Goal: Task Accomplishment & Management: Manage account settings

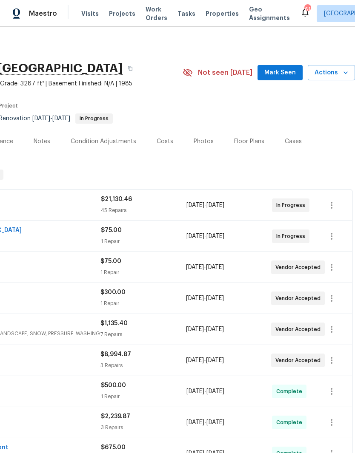
scroll to position [0, 129]
click at [336, 75] on span "Actions" at bounding box center [331, 73] width 34 height 11
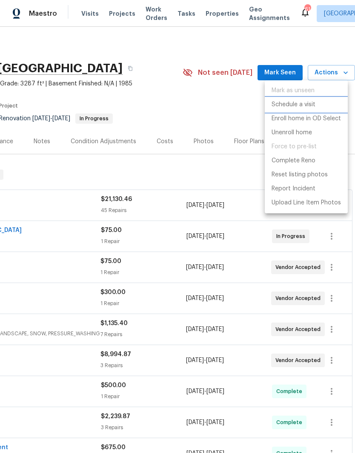
click at [306, 103] on p "Schedule a visit" at bounding box center [293, 104] width 44 height 9
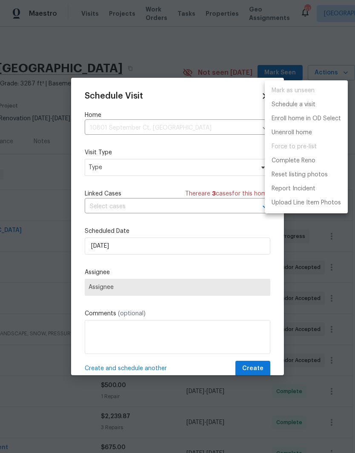
click at [167, 160] on div at bounding box center [177, 226] width 355 height 453
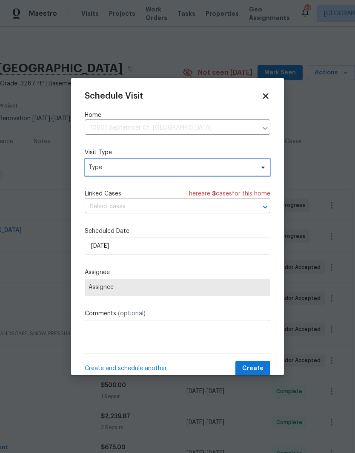
click at [178, 169] on span "Type" at bounding box center [170, 167] width 165 height 9
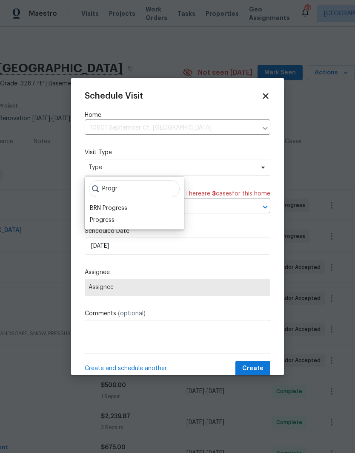
type input "Progr"
click at [109, 220] on div "Progress" at bounding box center [102, 220] width 25 height 9
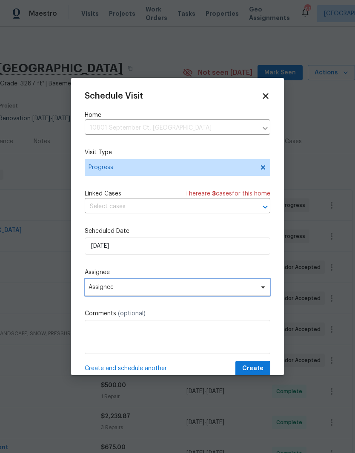
click at [127, 291] on span "Assignee" at bounding box center [171, 287] width 167 height 7
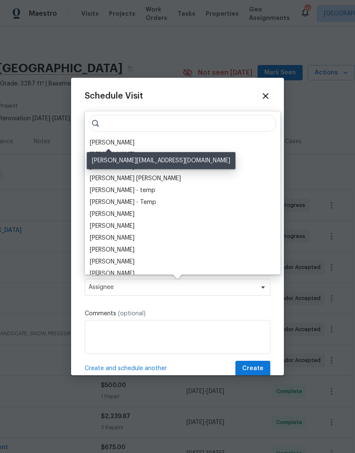
click at [123, 142] on div "[PERSON_NAME]" at bounding box center [112, 143] width 45 height 9
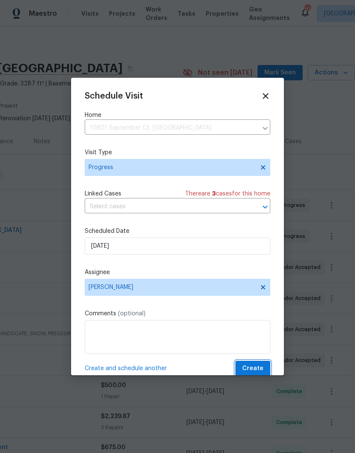
click at [259, 368] on span "Create" at bounding box center [252, 369] width 21 height 11
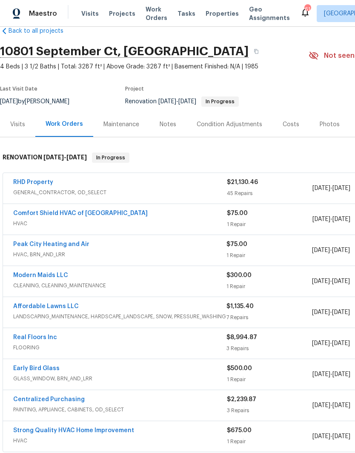
scroll to position [18, 0]
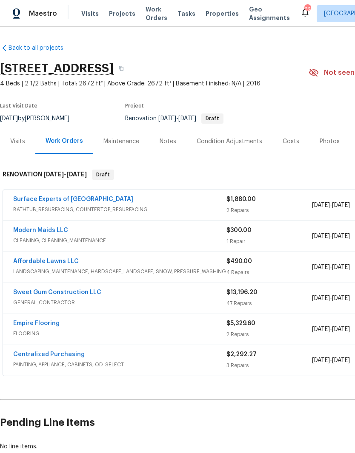
scroll to position [1, 0]
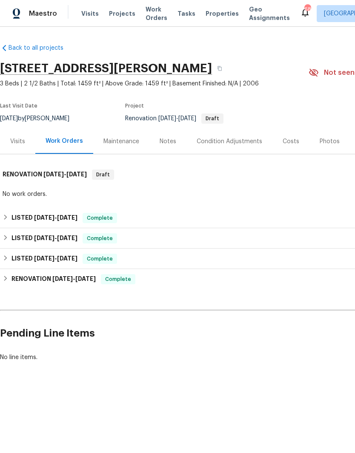
click at [322, 145] on div "Photos" at bounding box center [329, 141] width 20 height 9
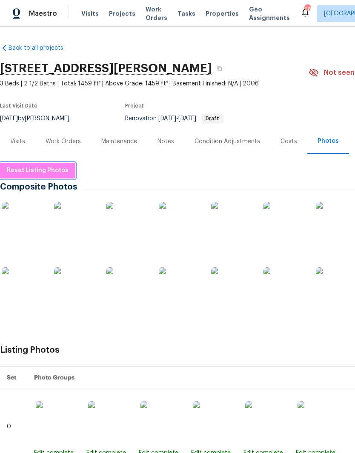
click at [49, 172] on span "Reset Listing Photos" at bounding box center [38, 170] width 62 height 11
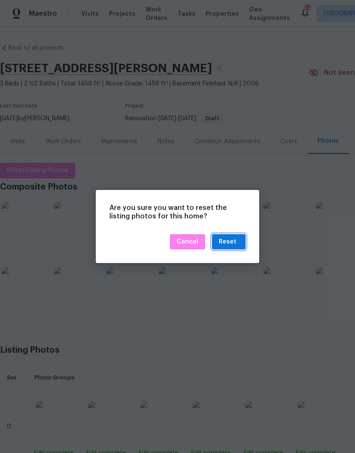
click at [233, 246] on div "Reset" at bounding box center [227, 242] width 17 height 11
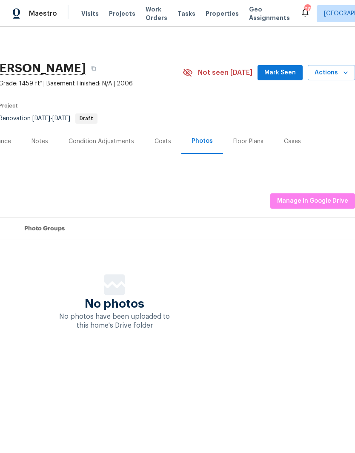
scroll to position [0, 126]
click at [310, 202] on span "Manage in Google Drive" at bounding box center [312, 201] width 71 height 11
click at [302, 202] on span "Manage in Google Drive" at bounding box center [312, 201] width 71 height 11
click at [47, 147] on div "Notes" at bounding box center [39, 141] width 37 height 25
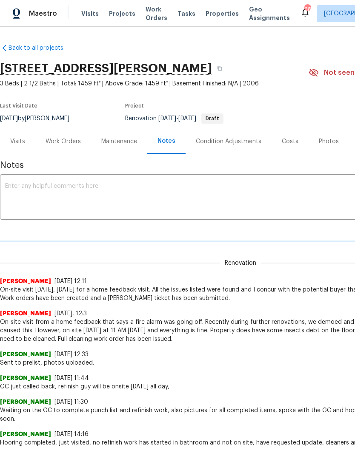
click at [195, 200] on textarea at bounding box center [240, 198] width 470 height 30
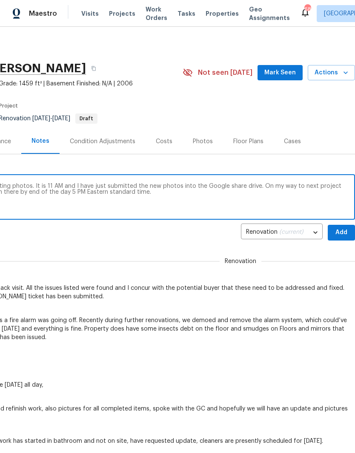
scroll to position [0, 126]
type textarea "On-site visit [DATE], [DATE] to retake the listing photos. It is 11 AM and I ha…"
click at [344, 231] on span "Add" at bounding box center [341, 233] width 14 height 11
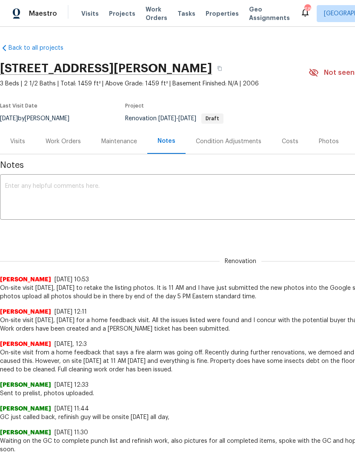
scroll to position [0, 0]
click at [60, 135] on div "Work Orders" at bounding box center [63, 141] width 56 height 25
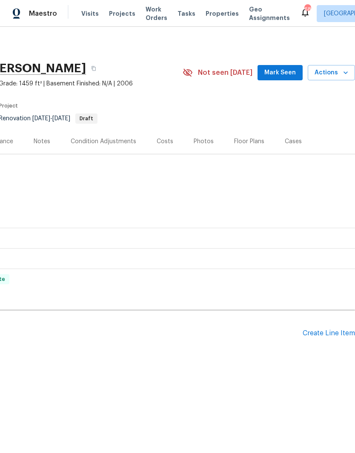
click at [321, 332] on div "Create Line Item" at bounding box center [328, 334] width 52 height 8
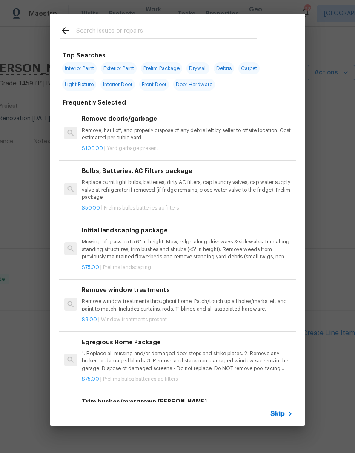
click at [168, 26] on input "text" at bounding box center [166, 32] width 180 height 13
type input "Cl"
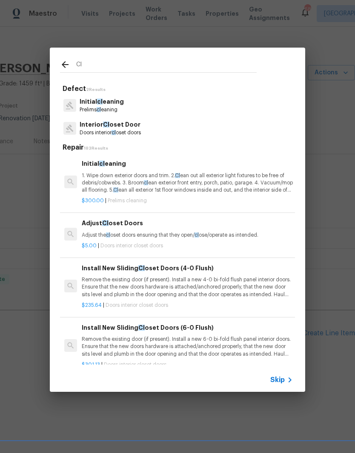
click at [120, 100] on p "Initial cl eaning" at bounding box center [102, 101] width 44 height 9
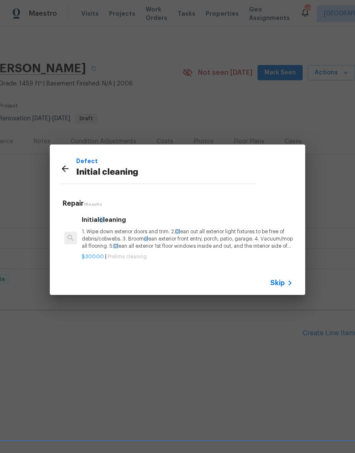
click at [145, 233] on p "1. Wipe down exterior doors and trim. 2. Cl ean out all exterior light fixtures…" at bounding box center [187, 239] width 211 height 22
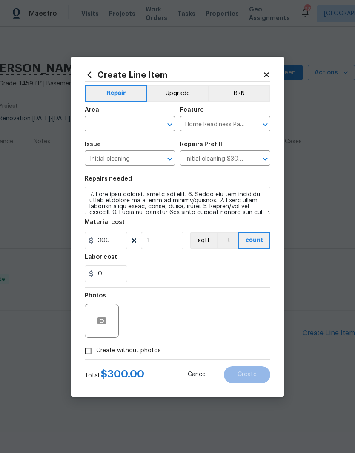
click at [105, 126] on input "text" at bounding box center [118, 124] width 66 height 13
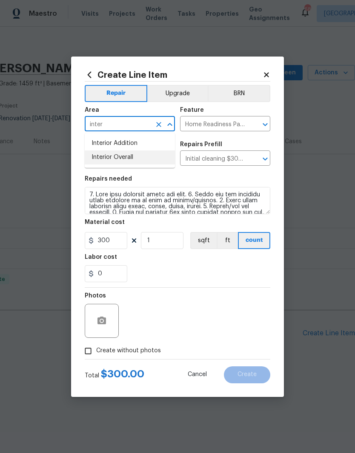
click at [117, 159] on li "Interior Overall" at bounding box center [130, 158] width 90 height 14
type input "Interior Overall"
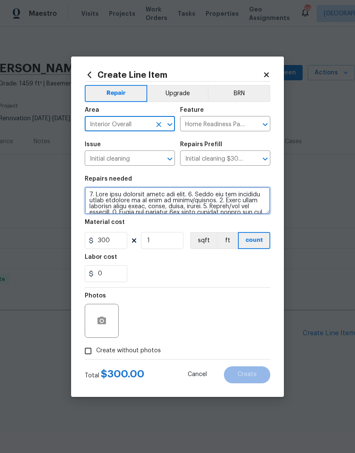
click at [98, 192] on textarea at bounding box center [177, 200] width 185 height 27
click at [89, 190] on textarea at bounding box center [177, 200] width 185 height 27
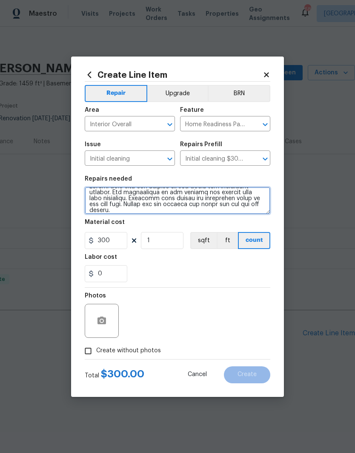
scroll to position [3, 0]
type textarea "Please make sure all windows and air vents are thoroughly cleaned. The countert…"
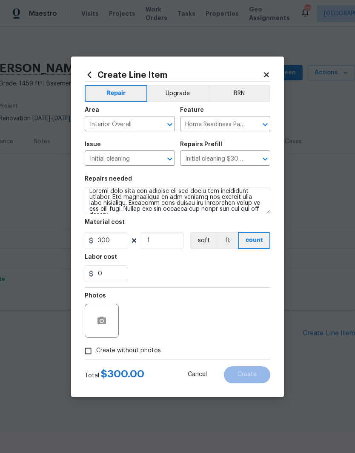
click at [228, 256] on div "Labor cost" at bounding box center [177, 259] width 185 height 11
click at [101, 325] on icon "button" at bounding box center [102, 321] width 10 height 10
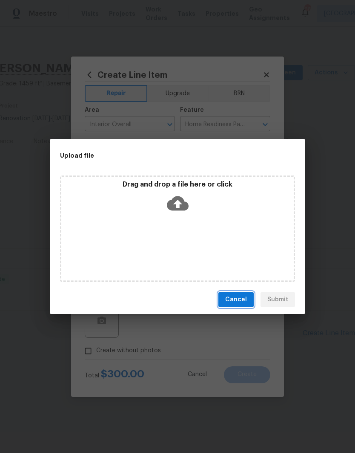
click at [241, 303] on span "Cancel" at bounding box center [236, 300] width 22 height 11
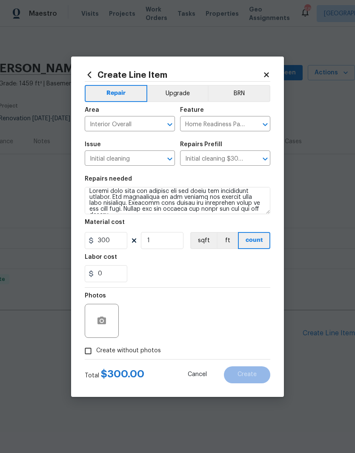
click at [89, 347] on input "Create without photos" at bounding box center [88, 351] width 16 height 16
checkbox input "true"
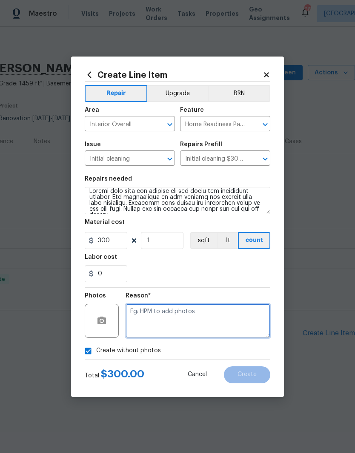
click at [173, 308] on textarea at bounding box center [197, 321] width 145 height 34
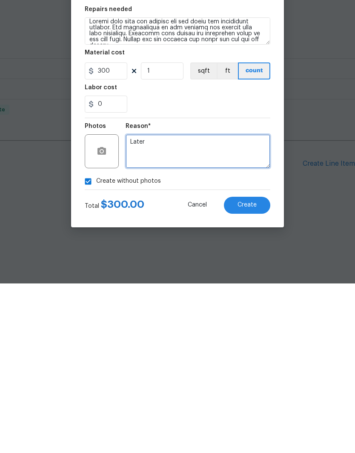
type textarea "Later"
click at [250, 372] on span "Create" at bounding box center [246, 375] width 19 height 6
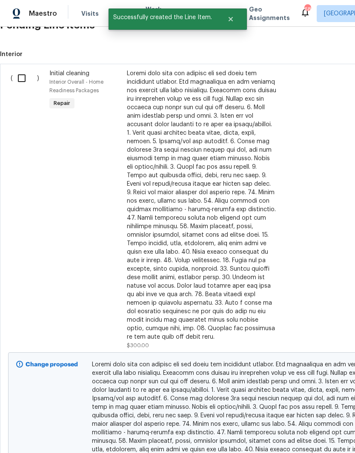
scroll to position [308, 0]
click at [27, 75] on input "checkbox" at bounding box center [25, 78] width 24 height 18
checkbox input "true"
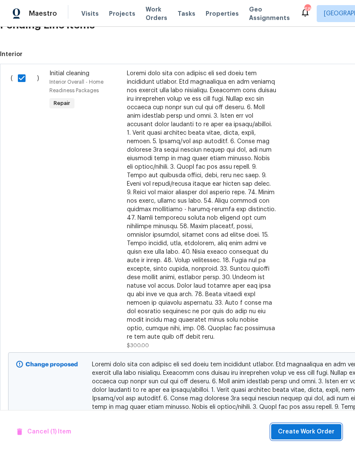
click at [328, 435] on span "Create Work Order" at bounding box center [306, 432] width 57 height 11
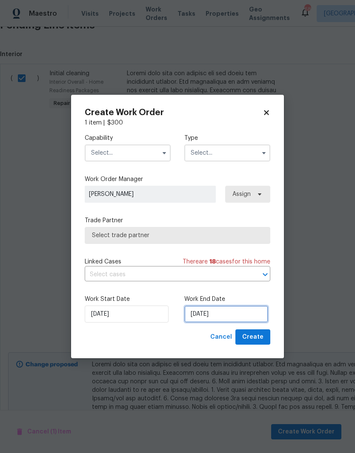
click at [232, 313] on input "[DATE]" at bounding box center [226, 314] width 84 height 17
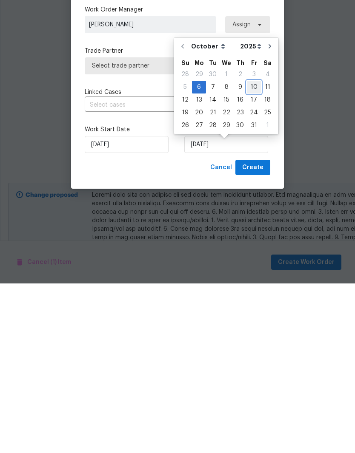
click at [251, 251] on div "10" at bounding box center [254, 257] width 14 height 12
type input "[DATE]"
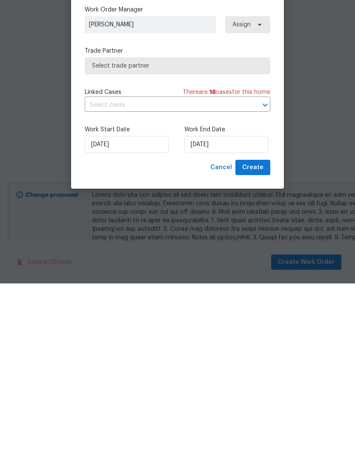
scroll to position [35, 0]
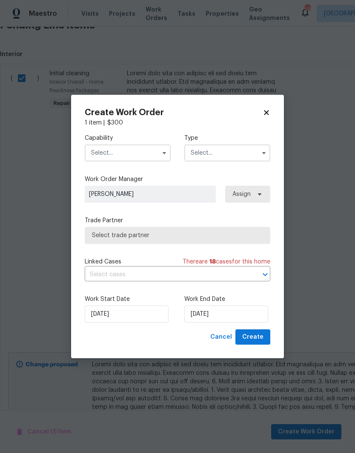
click at [161, 150] on icon "button" at bounding box center [164, 153] width 7 height 7
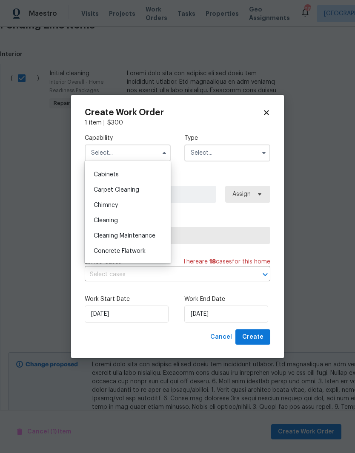
scroll to position [101, 0]
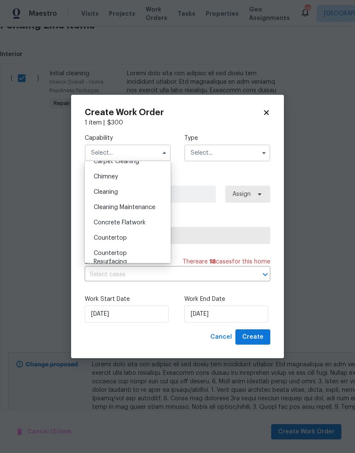
click at [114, 195] on span "Cleaning" at bounding box center [106, 192] width 24 height 6
type input "Cleaning"
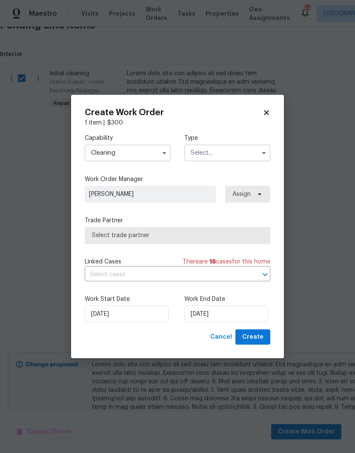
click at [224, 150] on input "text" at bounding box center [227, 153] width 86 height 17
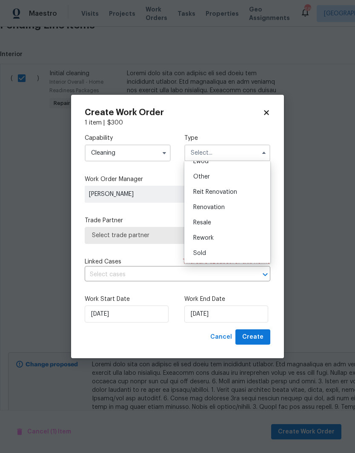
click at [218, 208] on span "Renovation" at bounding box center [208, 208] width 31 height 6
type input "Renovation"
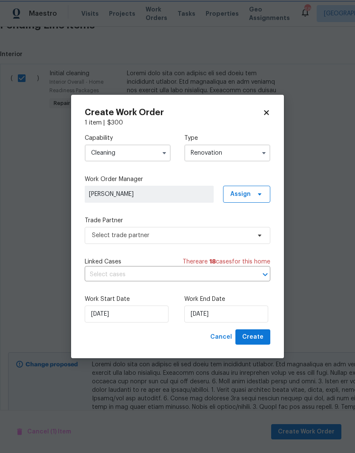
scroll to position [0, 0]
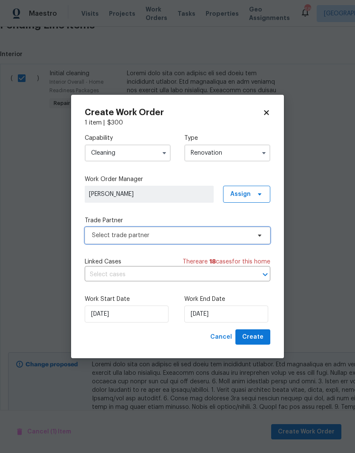
click at [221, 237] on span "Select trade partner" at bounding box center [171, 235] width 159 height 9
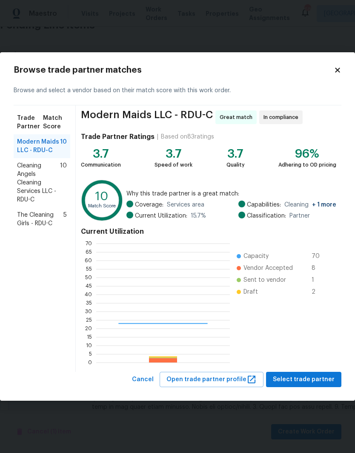
scroll to position [119, 134]
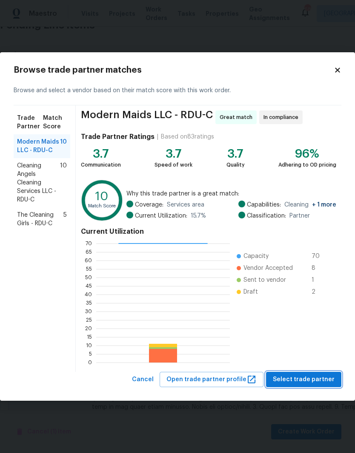
click at [299, 376] on span "Select trade partner" at bounding box center [304, 380] width 62 height 11
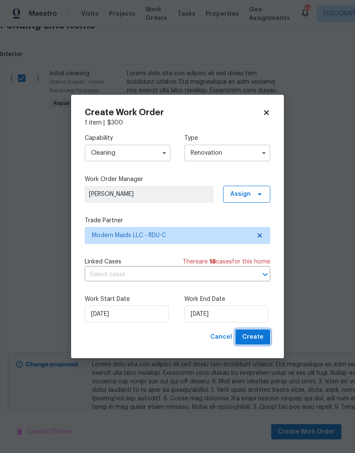
click at [264, 335] on button "Create" at bounding box center [252, 338] width 35 height 16
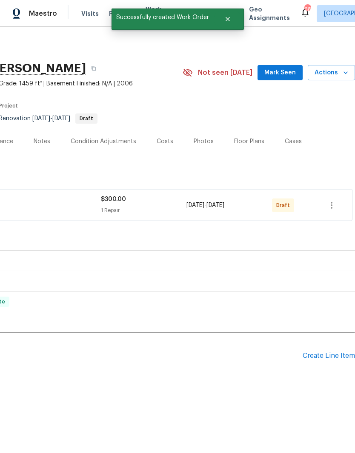
scroll to position [0, 126]
click at [336, 205] on icon "button" at bounding box center [331, 205] width 10 height 10
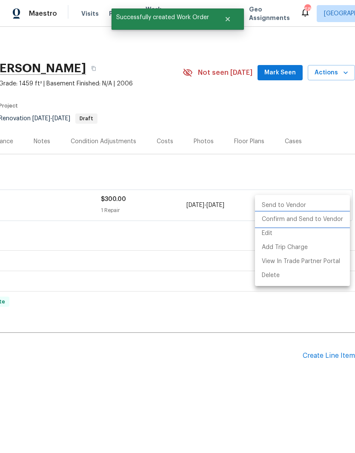
click at [313, 222] on li "Confirm and Send to Vendor" at bounding box center [302, 220] width 95 height 14
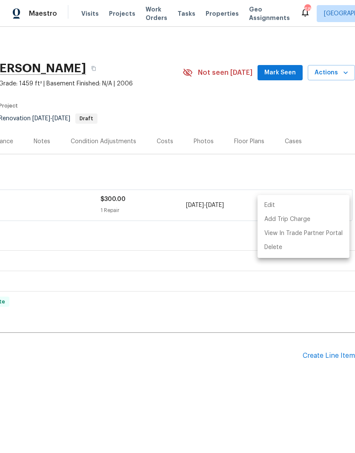
click at [267, 286] on div at bounding box center [177, 226] width 355 height 453
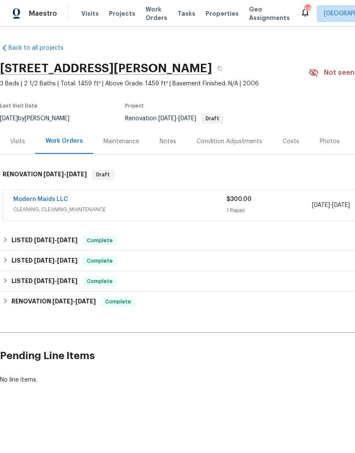
scroll to position [0, 0]
click at [50, 198] on link "Modern Maids LLC" at bounding box center [40, 199] width 55 height 6
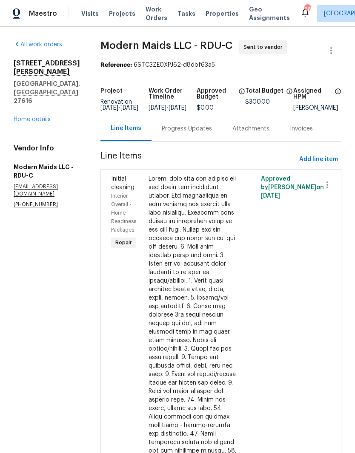
click at [197, 133] on div "Progress Updates" at bounding box center [187, 129] width 50 height 9
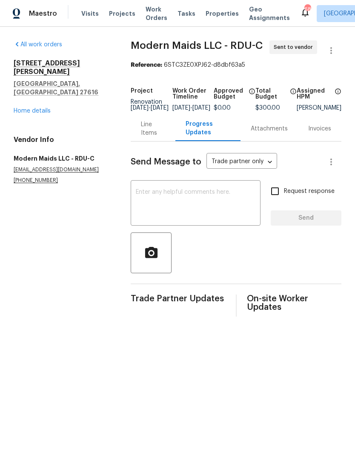
click at [166, 199] on textarea at bounding box center [196, 204] width 120 height 30
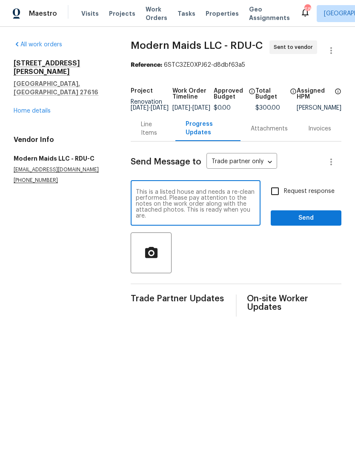
type textarea "This is a listed house and needs a re-clean performed. Please pay attention to …"
click at [281, 200] on input "Request response" at bounding box center [275, 191] width 18 height 18
checkbox input "true"
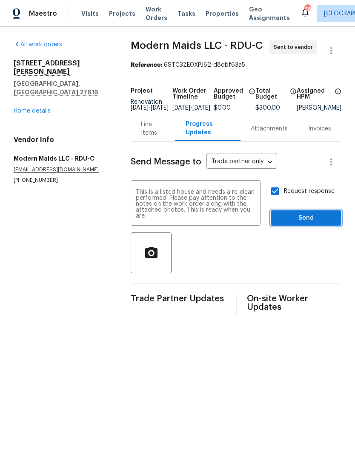
click at [293, 224] on span "Send" at bounding box center [305, 218] width 57 height 11
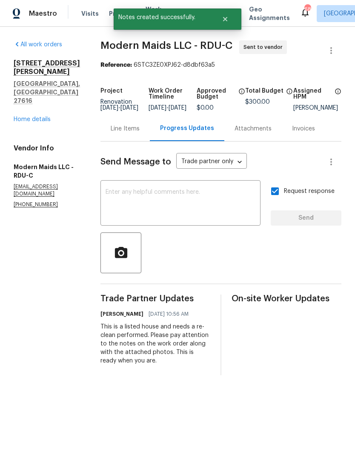
click at [42, 117] on link "Home details" at bounding box center [32, 120] width 37 height 6
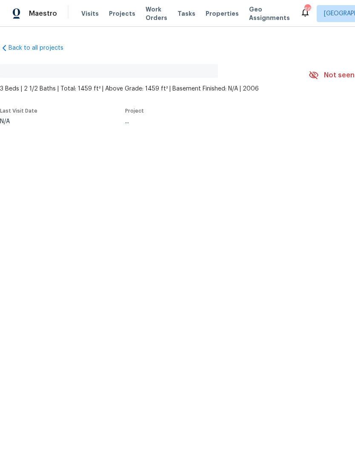
click at [112, 17] on span "Projects" at bounding box center [122, 13] width 26 height 9
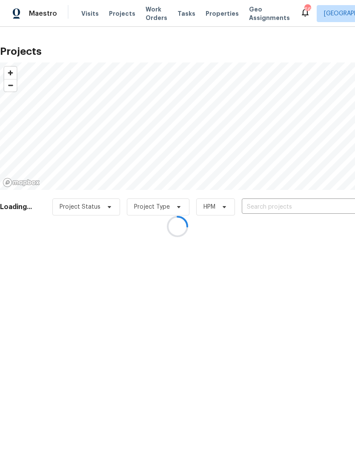
click at [264, 212] on div at bounding box center [177, 226] width 355 height 453
click at [266, 206] on div at bounding box center [177, 226] width 355 height 453
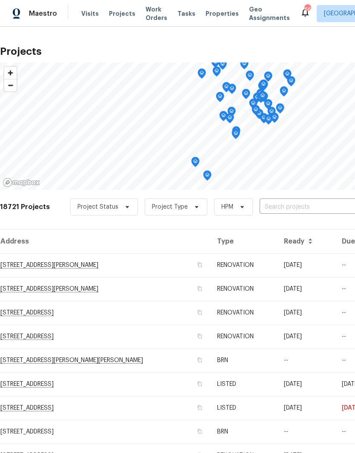
click at [300, 211] on input "text" at bounding box center [307, 207] width 97 height 13
type input "2356"
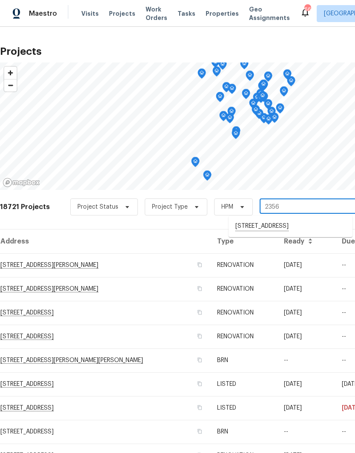
click at [283, 225] on li "2356 Bay Harbor Dr, Raleigh, NC 27604" at bounding box center [290, 226] width 124 height 14
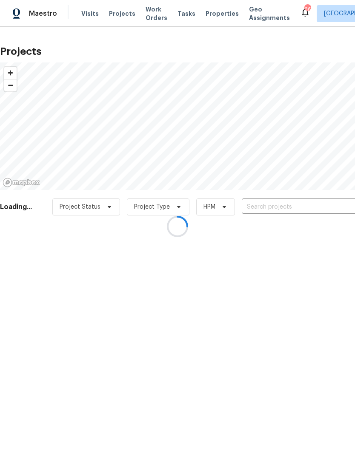
type input "2356 Bay Harbor Dr, Raleigh, NC 27604"
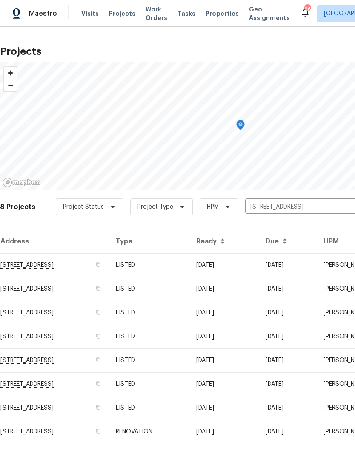
click at [94, 263] on td "2356 Bay Harbor Dr, Raleigh, NC 27604" at bounding box center [54, 265] width 109 height 24
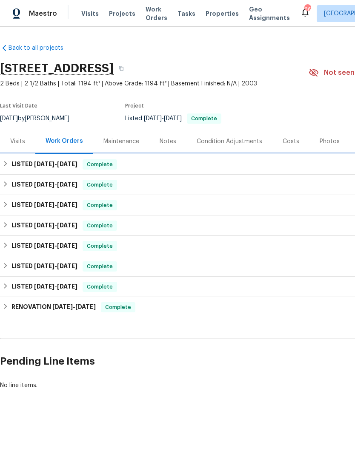
click at [63, 163] on span "10/3/25" at bounding box center [67, 164] width 20 height 6
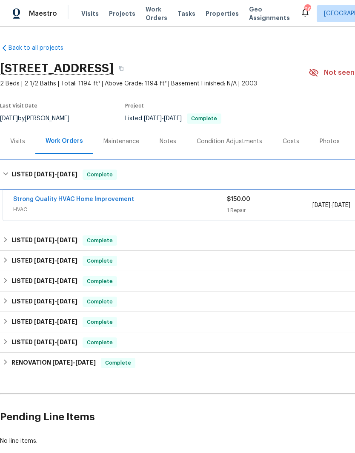
click at [67, 177] on h6 "LISTED 9/29/25 - 10/3/25" at bounding box center [44, 175] width 66 height 10
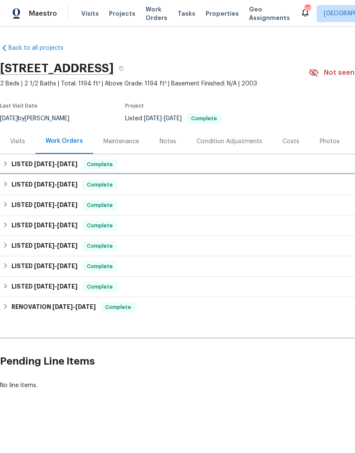
click at [67, 182] on span "9/26/25" at bounding box center [67, 185] width 20 height 6
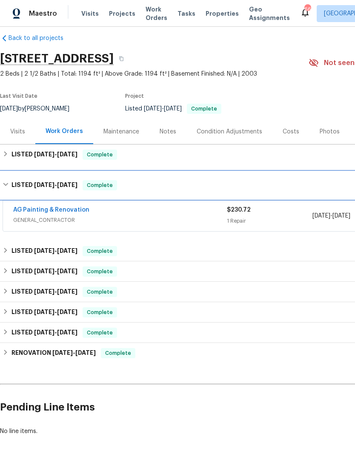
scroll to position [10, 0]
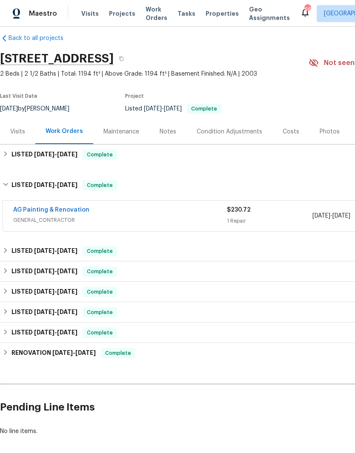
click at [75, 212] on link "AG Painting & Renovation" at bounding box center [51, 210] width 76 height 6
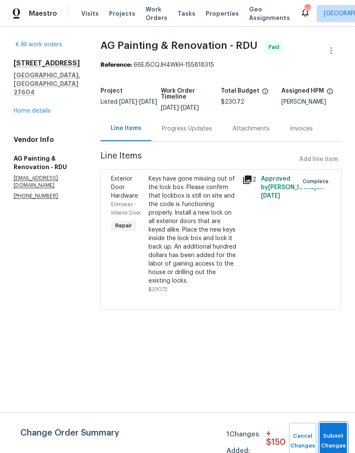
click at [339, 429] on button "Submit Changes" at bounding box center [332, 441] width 27 height 37
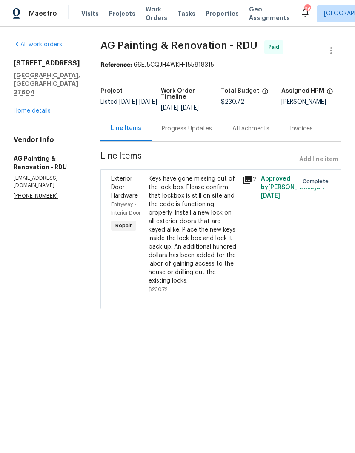
click at [40, 108] on link "Home details" at bounding box center [32, 111] width 37 height 6
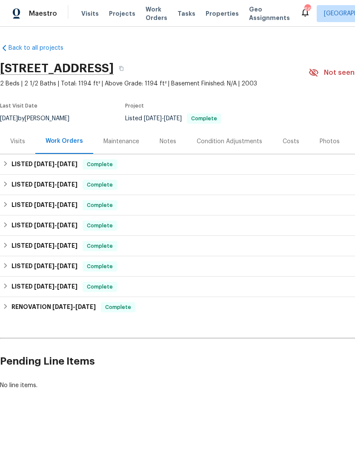
click at [164, 149] on div "Notes" at bounding box center [167, 141] width 37 height 25
